Goal: Information Seeking & Learning: Learn about a topic

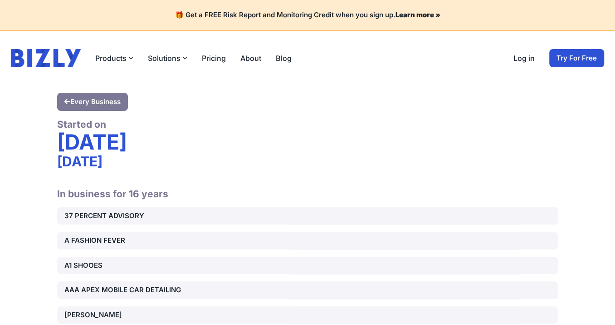
click at [259, 128] on div "Started on" at bounding box center [307, 124] width 501 height 12
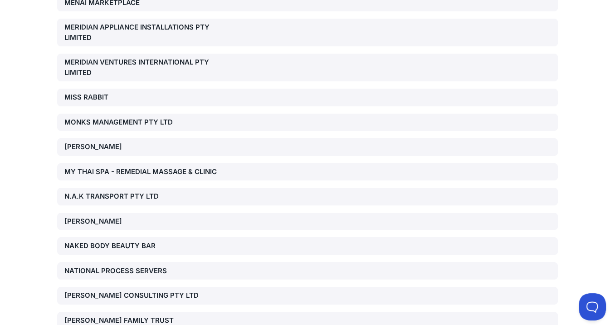
scroll to position [9503, 0]
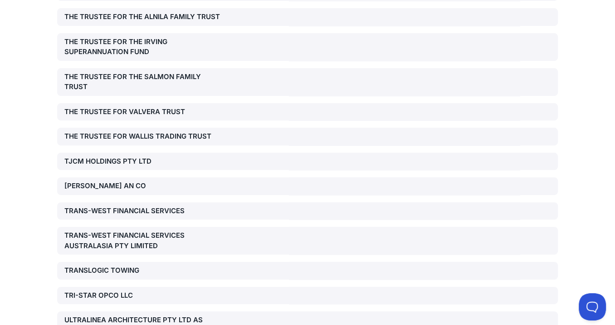
click at [111, 265] on div "TRANSLOGIC TOWING" at bounding box center [144, 270] width 160 height 10
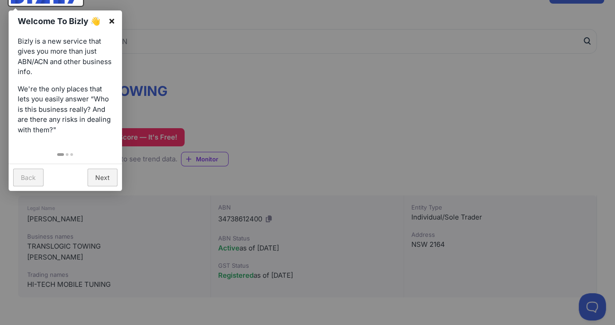
click at [112, 21] on link "×" at bounding box center [112, 20] width 20 height 20
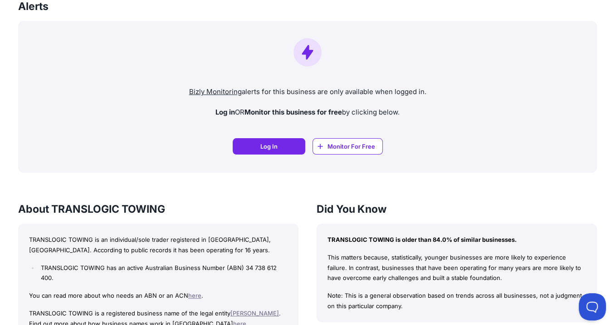
scroll to position [472, 0]
